Goal: Find specific page/section: Find specific page/section

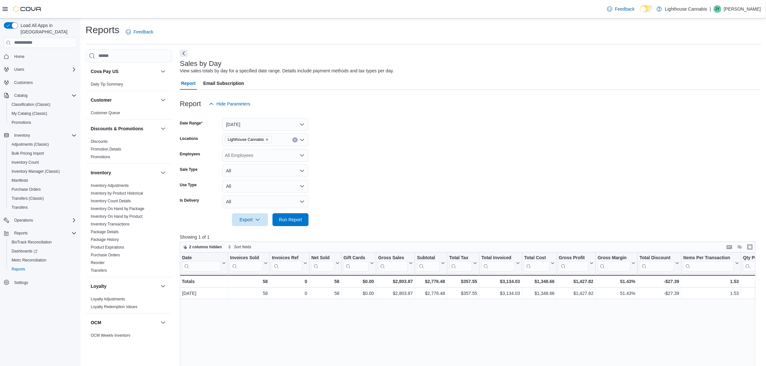
click at [19, 51] on div "Home" at bounding box center [40, 57] width 73 height 12
click at [16, 54] on button "Home" at bounding box center [40, 56] width 78 height 9
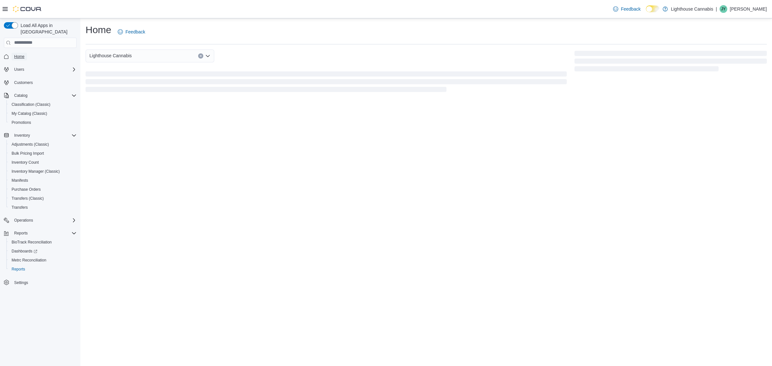
click at [20, 53] on span "Home" at bounding box center [19, 57] width 10 height 8
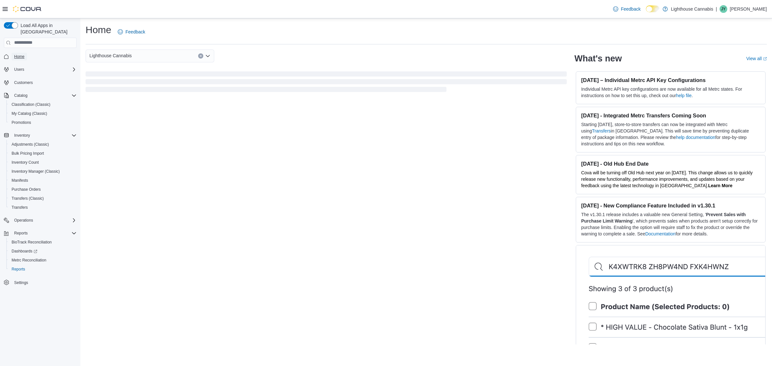
click at [20, 53] on span "Home" at bounding box center [19, 57] width 10 height 8
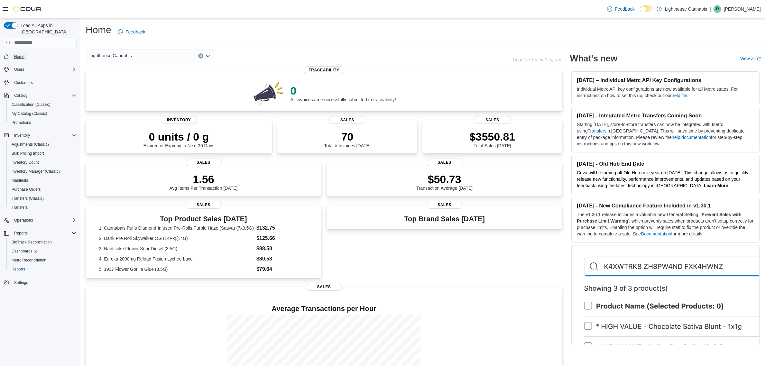
click at [19, 54] on span "Home" at bounding box center [19, 56] width 10 height 5
click at [480, 264] on div "Top Brand Sales [DATE] Sales" at bounding box center [445, 242] width 236 height 75
click at [459, 266] on div "Top Brand Sales [DATE] Sales" at bounding box center [445, 242] width 236 height 75
click at [453, 248] on div "Top Brand Sales [DATE] Sales" at bounding box center [445, 242] width 236 height 75
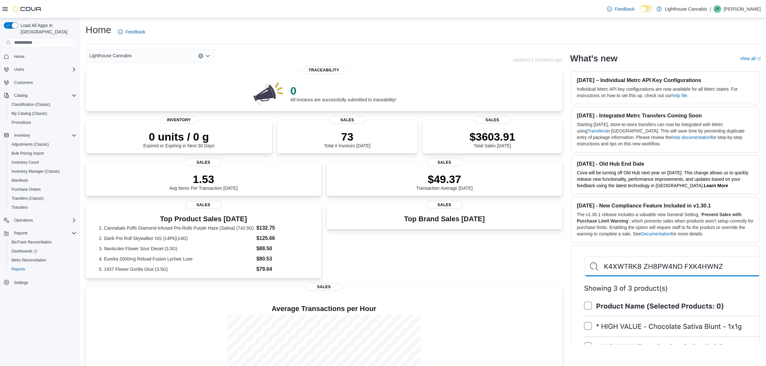
click at [483, 274] on div "Top Brand Sales [DATE] Sales" at bounding box center [445, 242] width 236 height 75
click at [524, 276] on div "Top Brand Sales [DATE] Sales" at bounding box center [445, 242] width 236 height 75
click at [482, 255] on div "Top Brand Sales [DATE] Sales" at bounding box center [445, 242] width 236 height 75
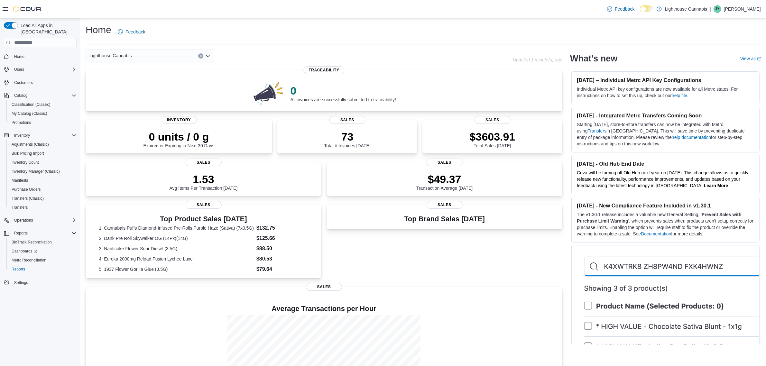
scroll to position [57, 0]
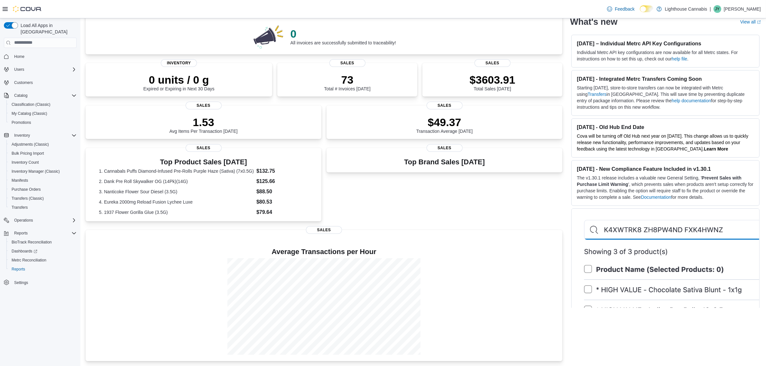
click at [500, 203] on div "Top Brand Sales [DATE] Sales" at bounding box center [445, 185] width 236 height 75
click at [519, 197] on div "Top Brand Sales [DATE] Sales" at bounding box center [445, 185] width 236 height 75
click at [53, 168] on span "Inventory Manager (Classic)" at bounding box center [36, 172] width 48 height 8
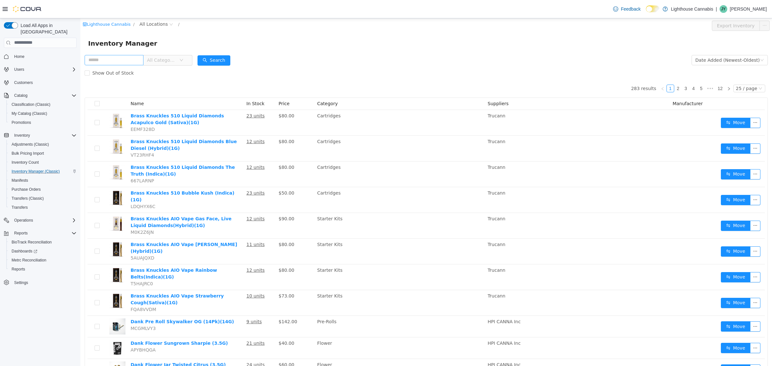
click at [144, 62] on input "text" at bounding box center [114, 60] width 59 height 10
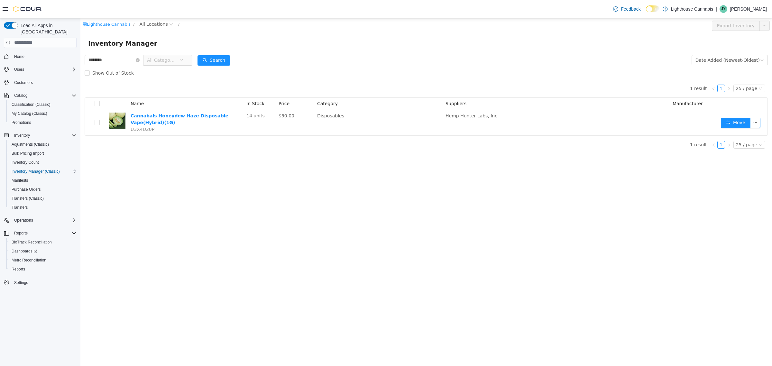
click at [258, 231] on div "Lighthouse Cannabis / All Locations / Export Inventory Inventory Manager ******…" at bounding box center [426, 192] width 692 height 348
click at [294, 158] on div "Lighthouse Cannabis / All Locations / Export Inventory Inventory Manager ******…" at bounding box center [426, 192] width 692 height 348
click at [133, 59] on input "********" at bounding box center [114, 60] width 59 height 10
type input "**********"
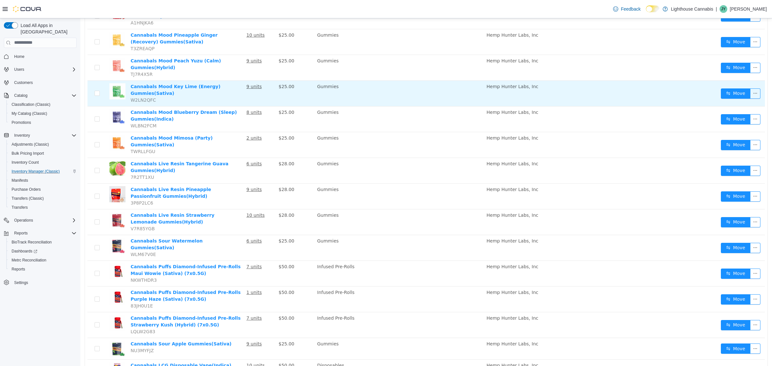
scroll to position [378, 0]
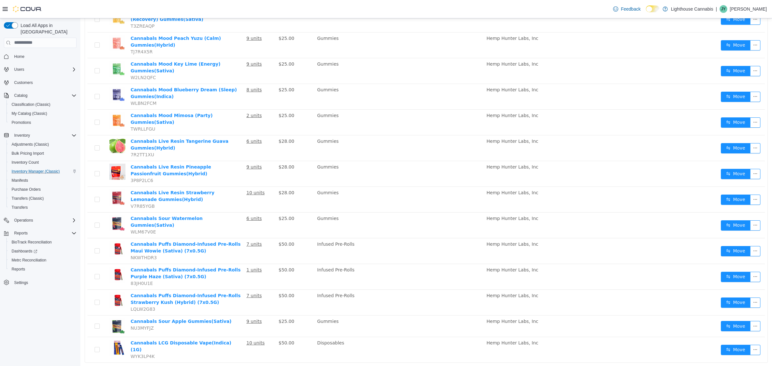
click at [725, 366] on link at bounding box center [729, 372] width 8 height 8
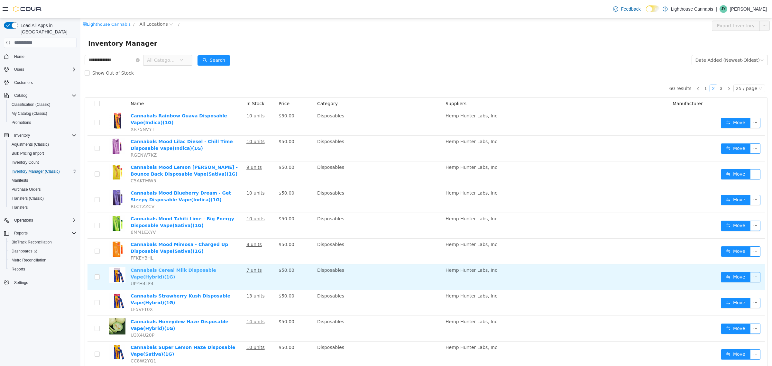
click at [210, 272] on link "Cannabals Cereal Milk Disposable Vape(Hybrid)(1G)" at bounding box center [174, 273] width 86 height 12
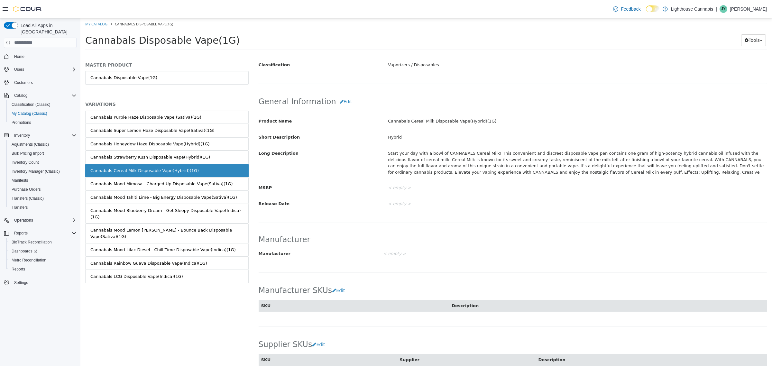
scroll to position [173, 0]
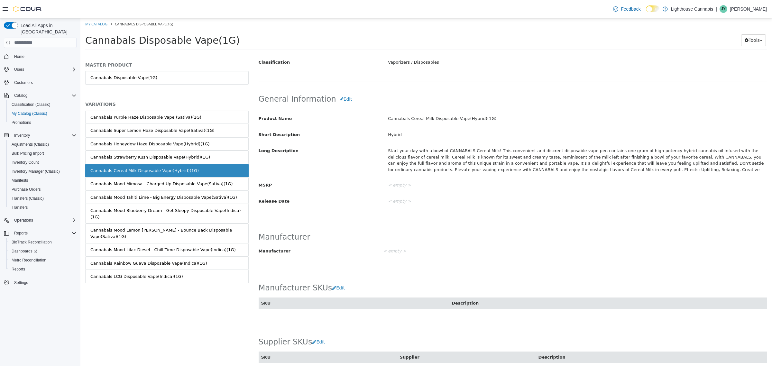
click at [539, 184] on div "< empty >" at bounding box center [577, 185] width 389 height 11
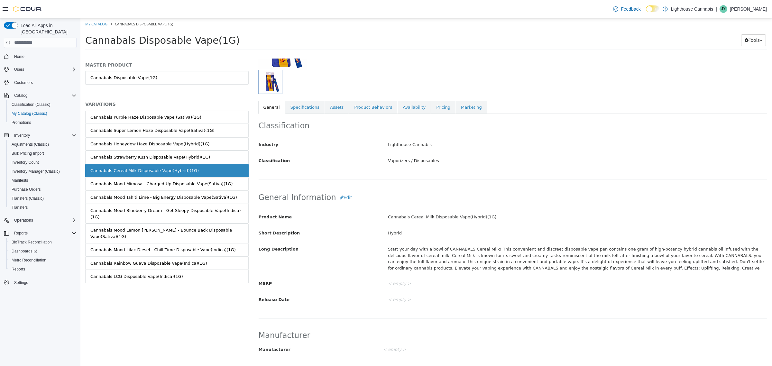
scroll to position [0, 0]
